Goal: Task Accomplishment & Management: Use online tool/utility

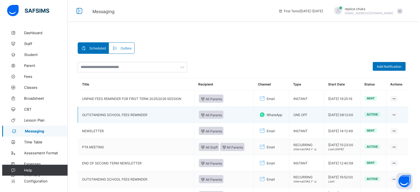
scroll to position [27, 0]
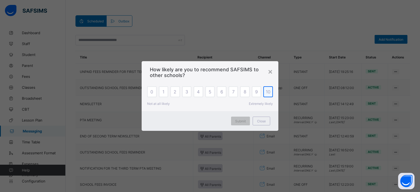
click at [267, 94] on span "10" at bounding box center [268, 91] width 5 height 5
click at [269, 71] on div "×" at bounding box center [269, 71] width 5 height 9
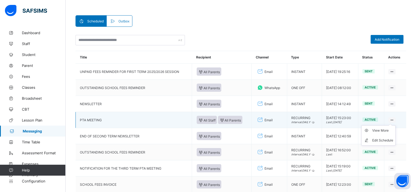
click at [395, 125] on ul "View More Edit Schedule" at bounding box center [378, 135] width 34 height 20
click at [385, 133] on li "View More" at bounding box center [378, 131] width 34 height 10
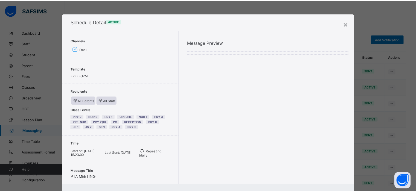
scroll to position [27, 0]
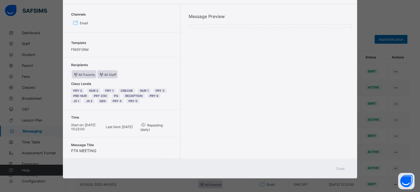
click at [340, 169] on span "Close" at bounding box center [340, 169] width 9 height 4
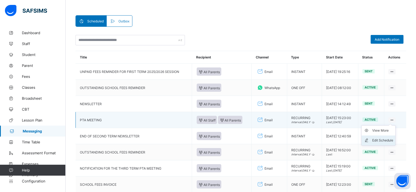
click at [384, 139] on div "Edit Schedule" at bounding box center [382, 140] width 21 height 5
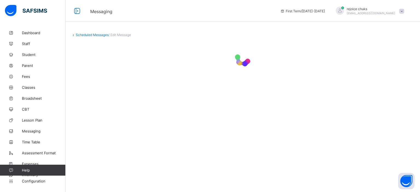
select select "**"
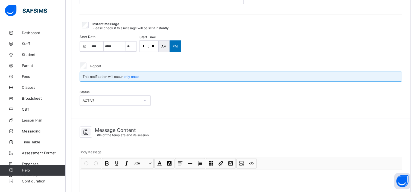
select select "****"
select select "*"
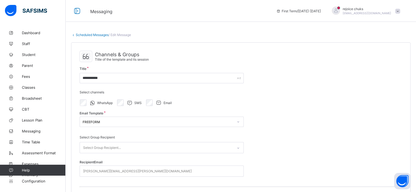
click at [96, 35] on link "Scheduled Messages" at bounding box center [92, 35] width 33 height 4
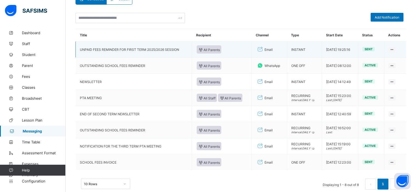
scroll to position [60, 0]
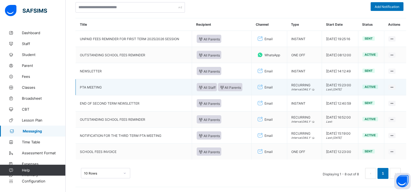
click at [406, 89] on td "View More Edit Schedule" at bounding box center [395, 87] width 22 height 16
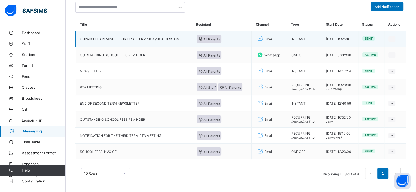
scroll to position [0, 0]
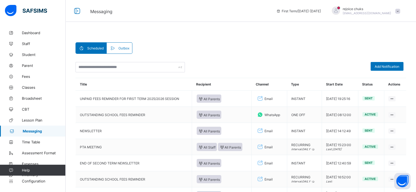
click at [400, 10] on span at bounding box center [397, 11] width 5 height 5
click at [385, 63] on span "Subscription" at bounding box center [377, 64] width 27 height 4
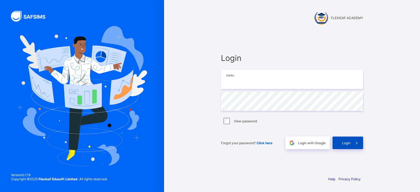
type input "**********"
click at [343, 144] on span "Login" at bounding box center [346, 143] width 8 height 4
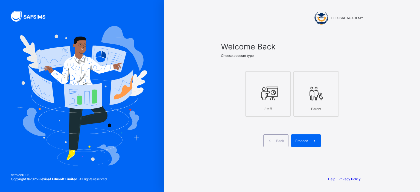
click at [278, 98] on div at bounding box center [267, 94] width 39 height 22
click at [306, 136] on div "Proceed" at bounding box center [306, 140] width 30 height 13
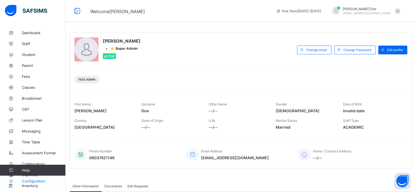
click at [41, 182] on span "Configuration" at bounding box center [43, 181] width 43 height 4
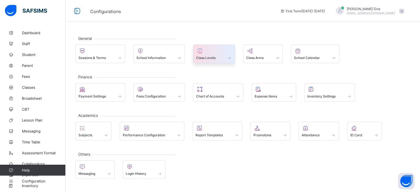
click at [220, 61] on div "Class Levels" at bounding box center [214, 54] width 42 height 19
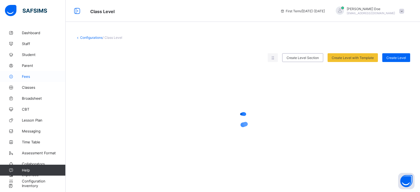
click at [28, 74] on link "Fees" at bounding box center [33, 76] width 66 height 11
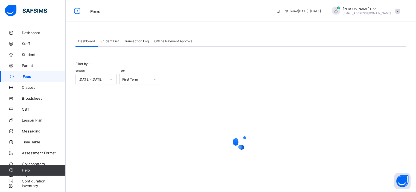
click at [115, 45] on div "Student List" at bounding box center [110, 41] width 24 height 11
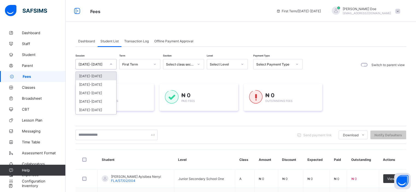
click at [111, 61] on div at bounding box center [110, 64] width 9 height 9
click at [97, 92] on div "2024-2025" at bounding box center [96, 93] width 40 height 8
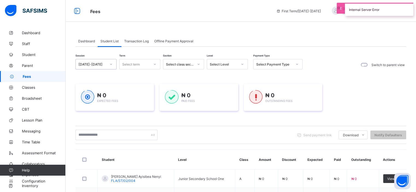
click at [152, 67] on div at bounding box center [154, 64] width 9 height 9
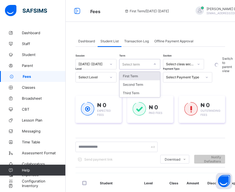
click at [147, 66] on div "Select term" at bounding box center [134, 64] width 30 height 8
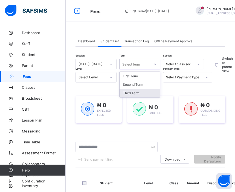
click at [140, 90] on div "Third Term" at bounding box center [139, 93] width 40 height 8
